Goal: Task Accomplishment & Management: Use online tool/utility

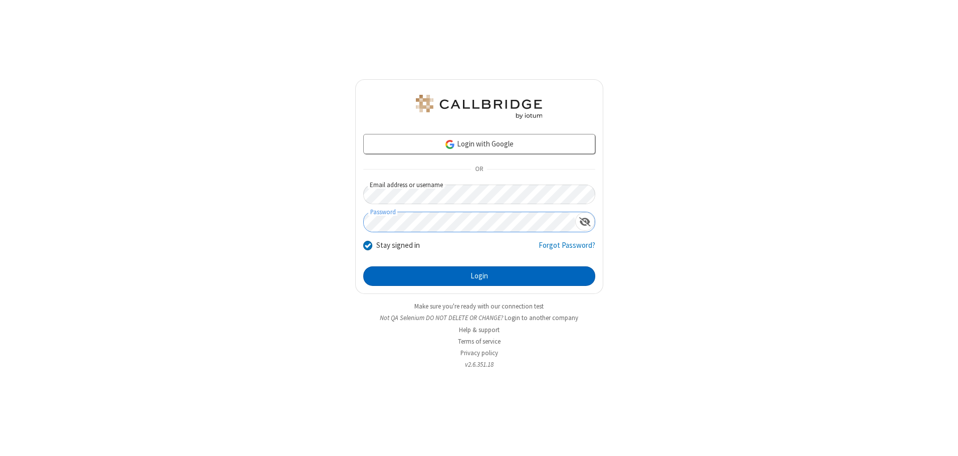
click at [479, 276] on button "Login" at bounding box center [479, 276] width 232 height 20
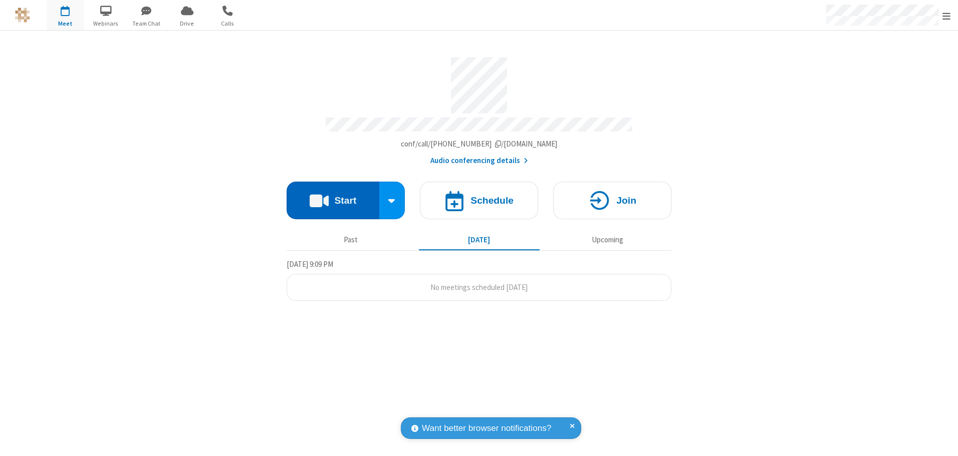
click at [333, 197] on button "Start" at bounding box center [333, 200] width 93 height 38
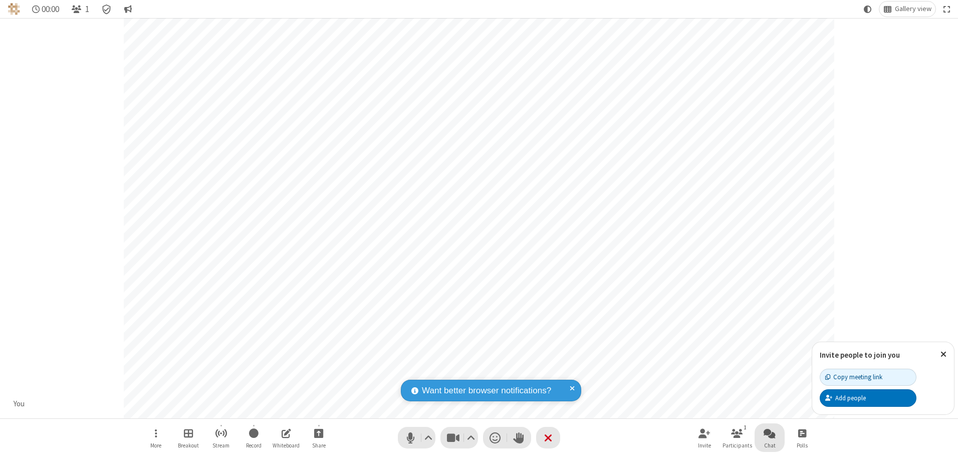
click at [770, 433] on span "Open chat" at bounding box center [770, 433] width 12 height 13
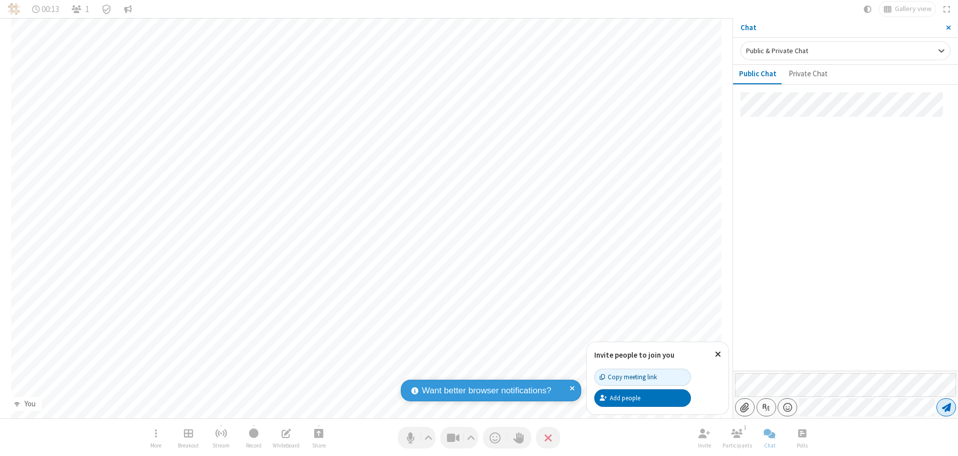
click at [946, 407] on span "Send message" at bounding box center [946, 407] width 9 height 10
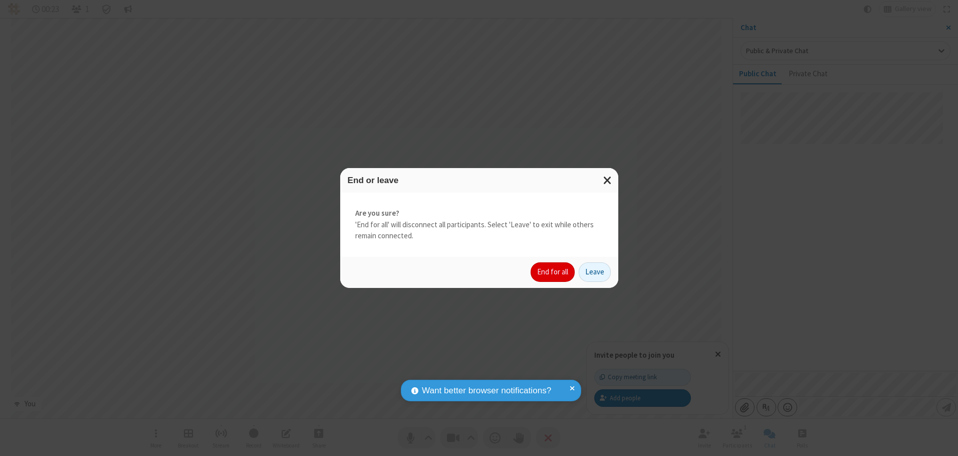
click at [553, 272] on button "End for all" at bounding box center [553, 272] width 44 height 20
